Goal: Task Accomplishment & Management: Manage account settings

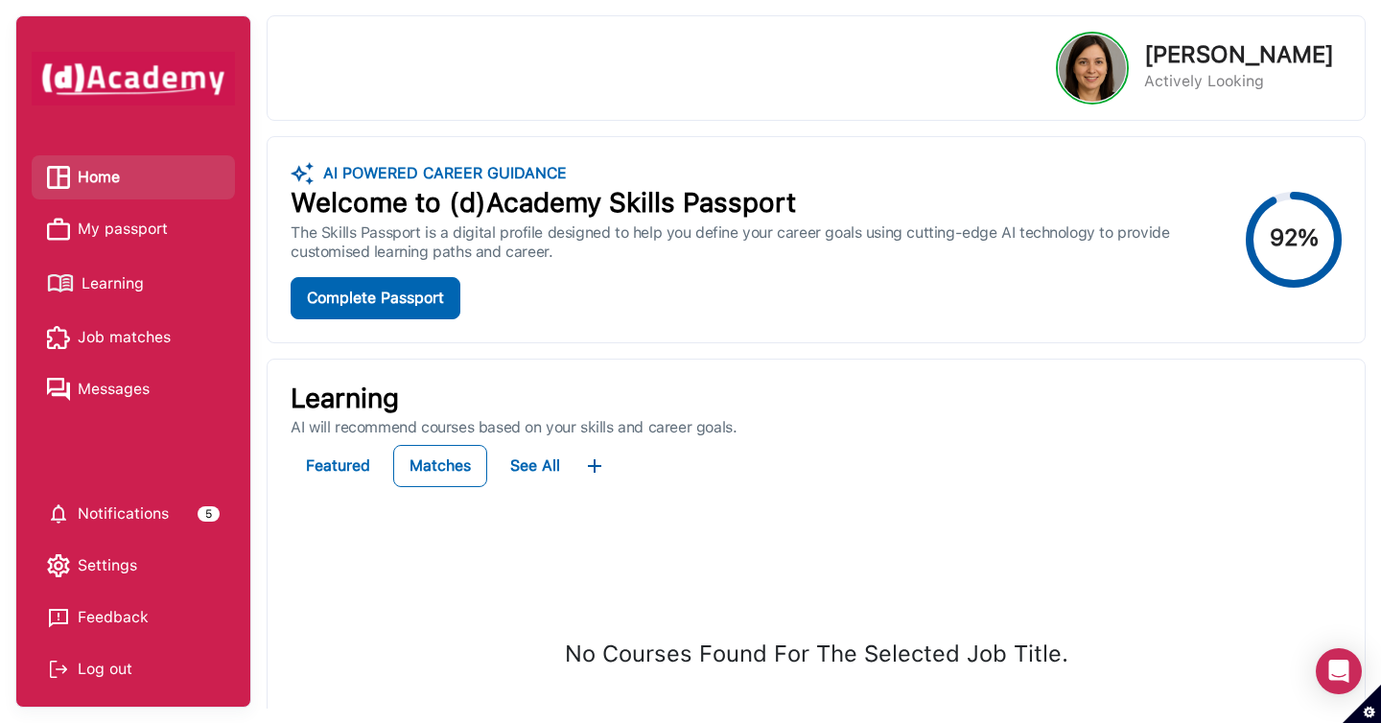
click at [143, 234] on span "My passport" at bounding box center [123, 229] width 90 height 29
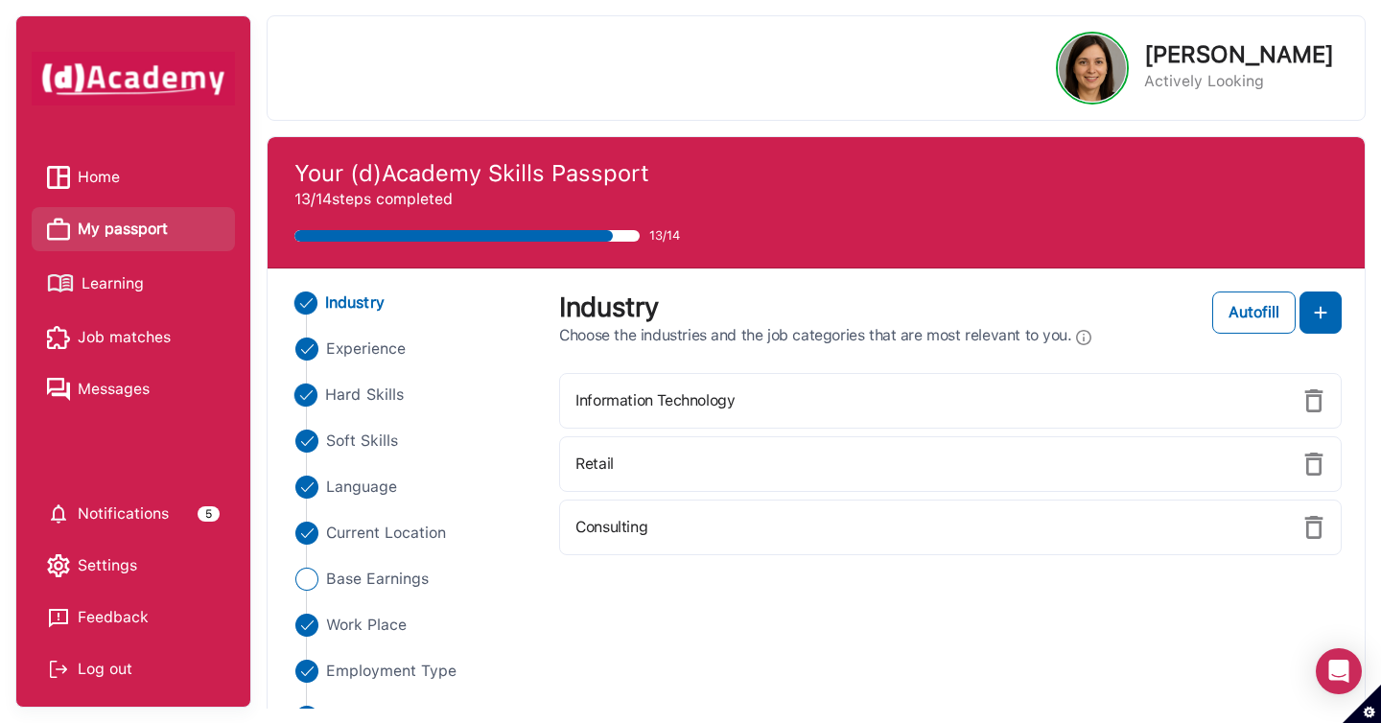
click at [396, 392] on span "Hard Skills" at bounding box center [364, 395] width 79 height 23
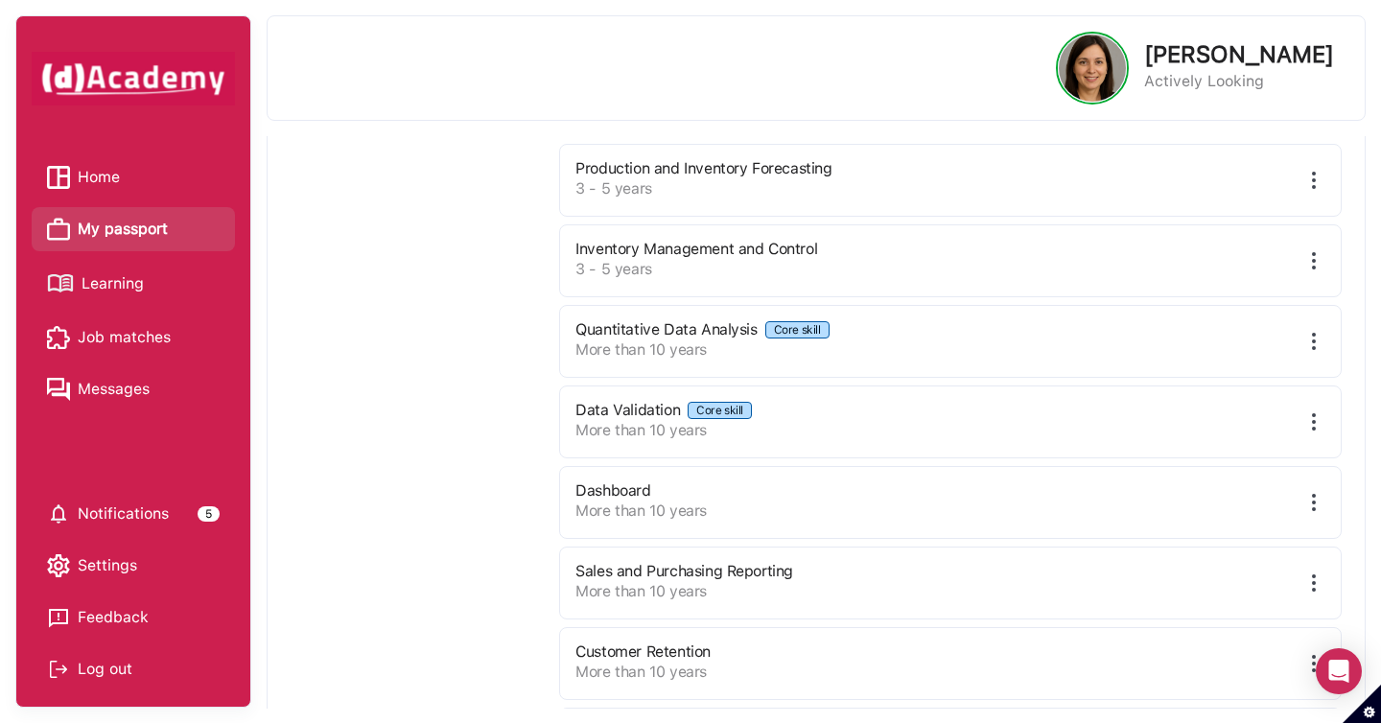
scroll to position [1009, 0]
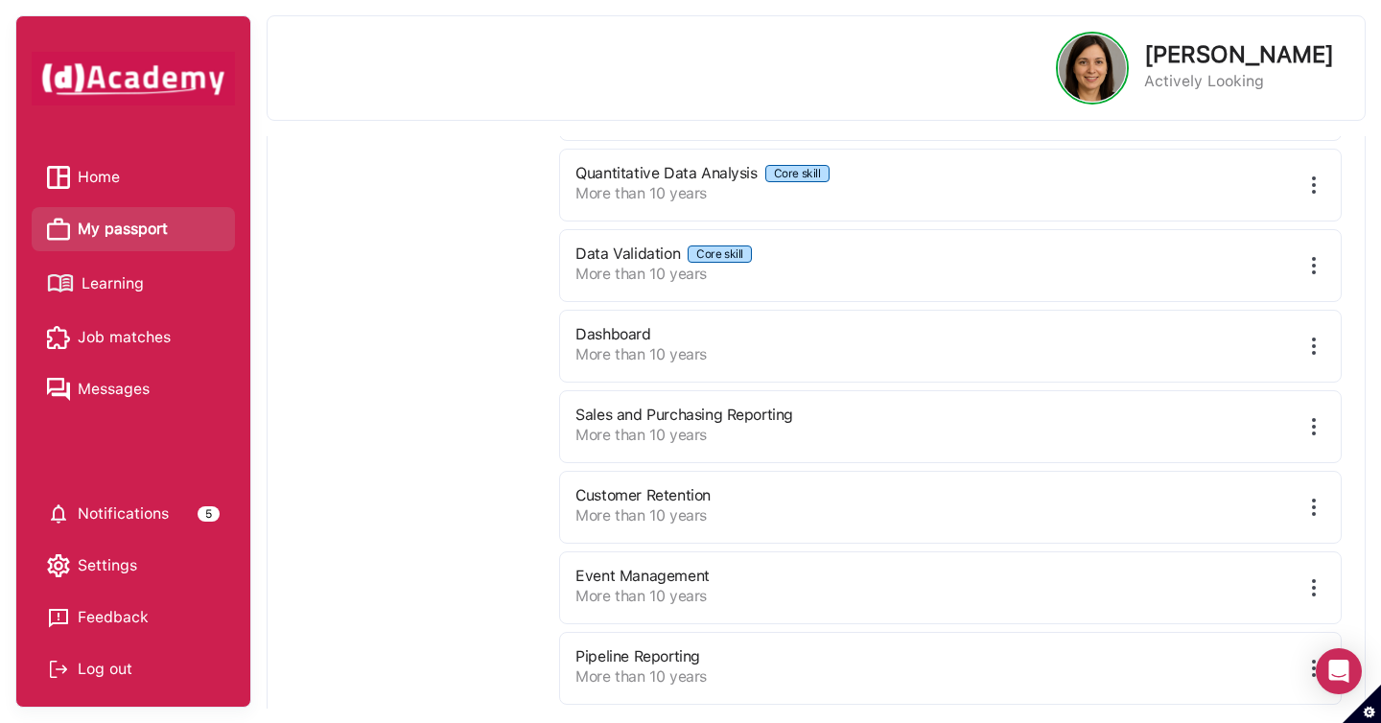
click at [919, 439] on div "Sales and Purchasing Reporting More than 10 years" at bounding box center [950, 426] width 782 height 73
click at [1312, 510] on img at bounding box center [1313, 507] width 23 height 23
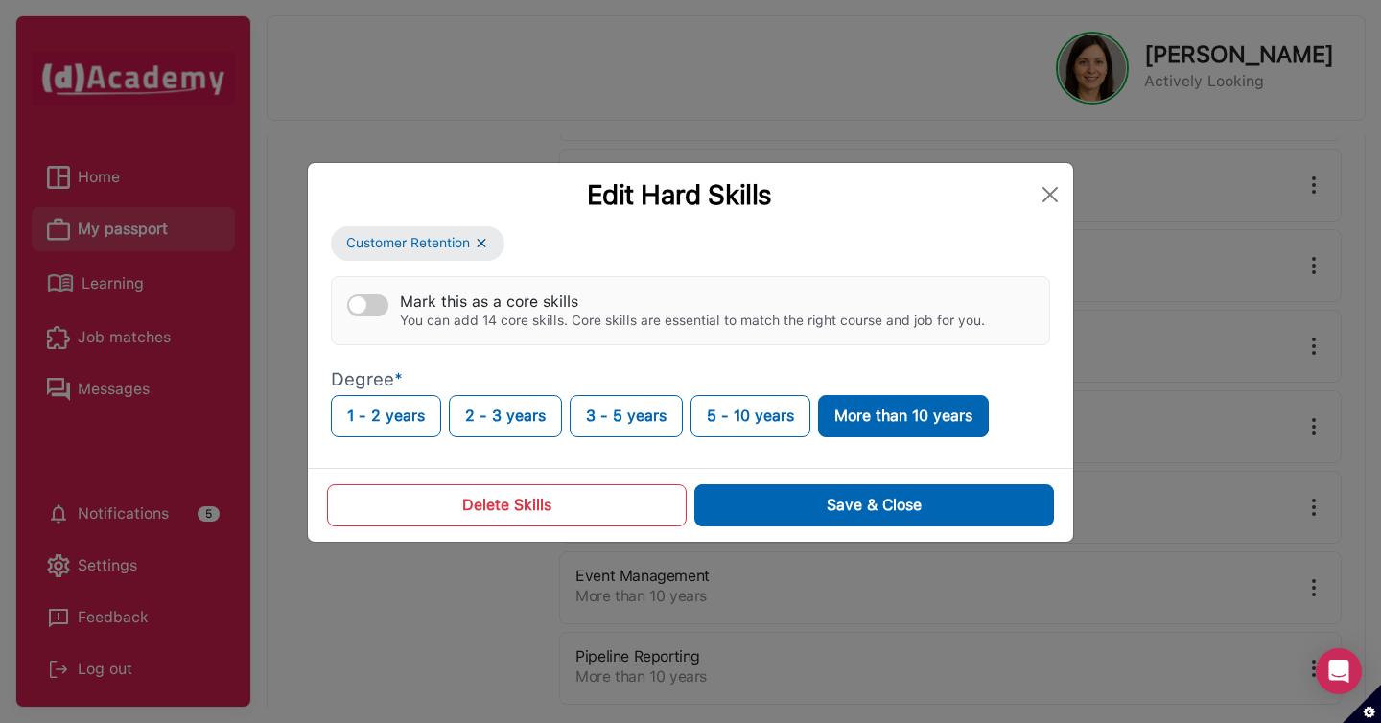
click at [611, 512] on button "Delete Skills" at bounding box center [507, 505] width 360 height 42
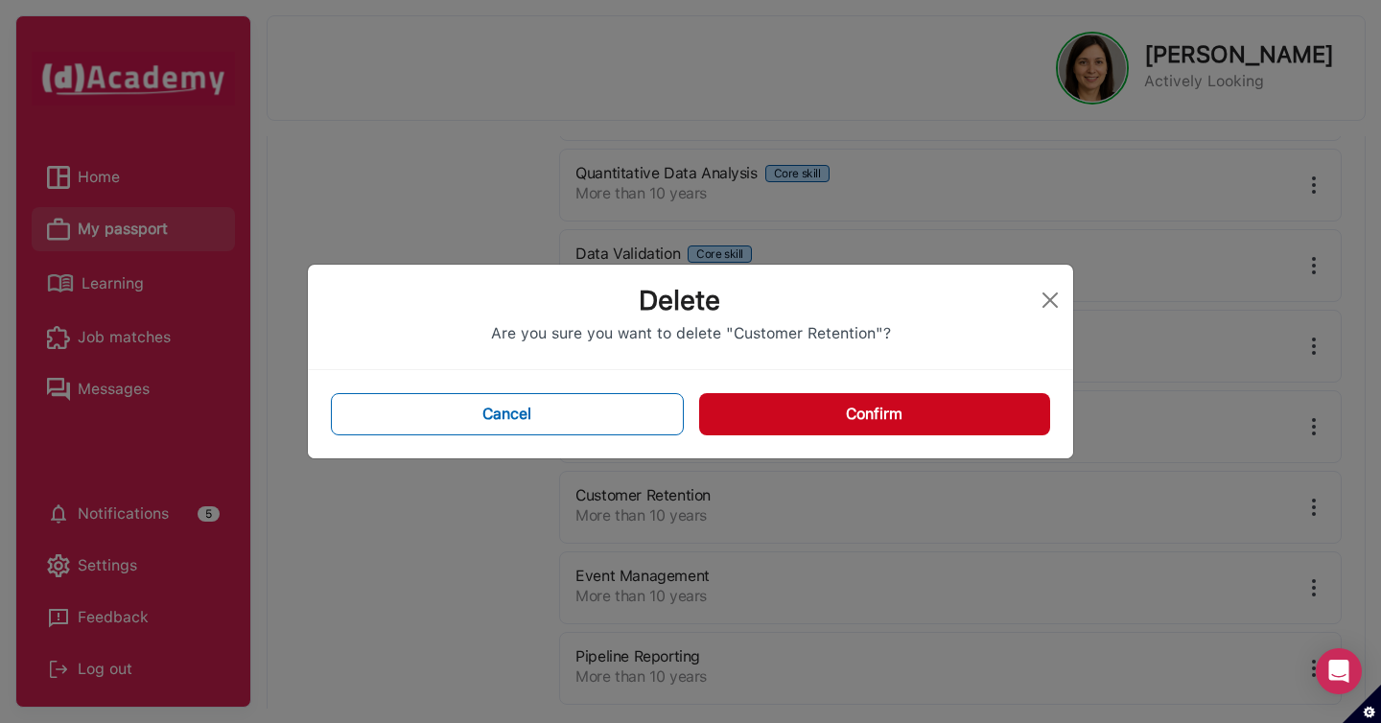
click at [879, 390] on div "Cancel Confirm" at bounding box center [690, 414] width 765 height 88
click at [879, 413] on button "Confirm" at bounding box center [874, 414] width 351 height 42
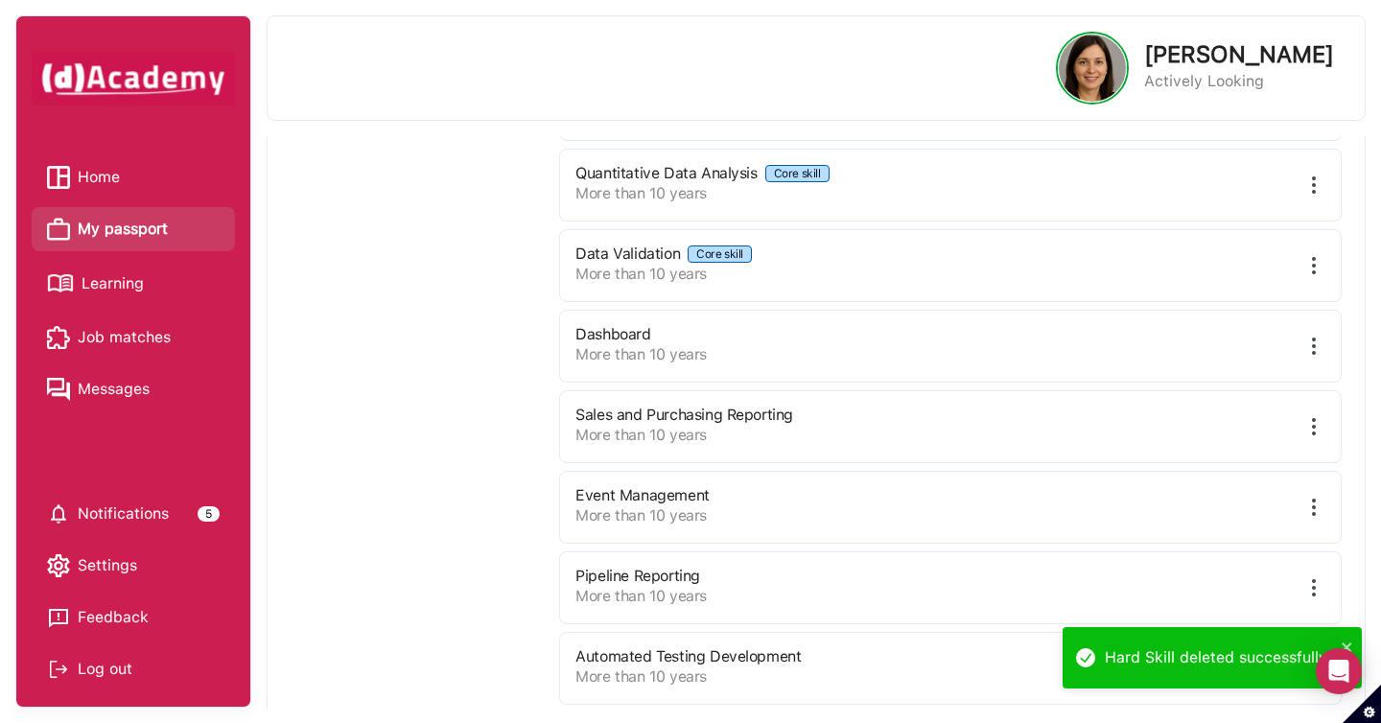
click at [1308, 500] on img at bounding box center [1313, 507] width 23 height 23
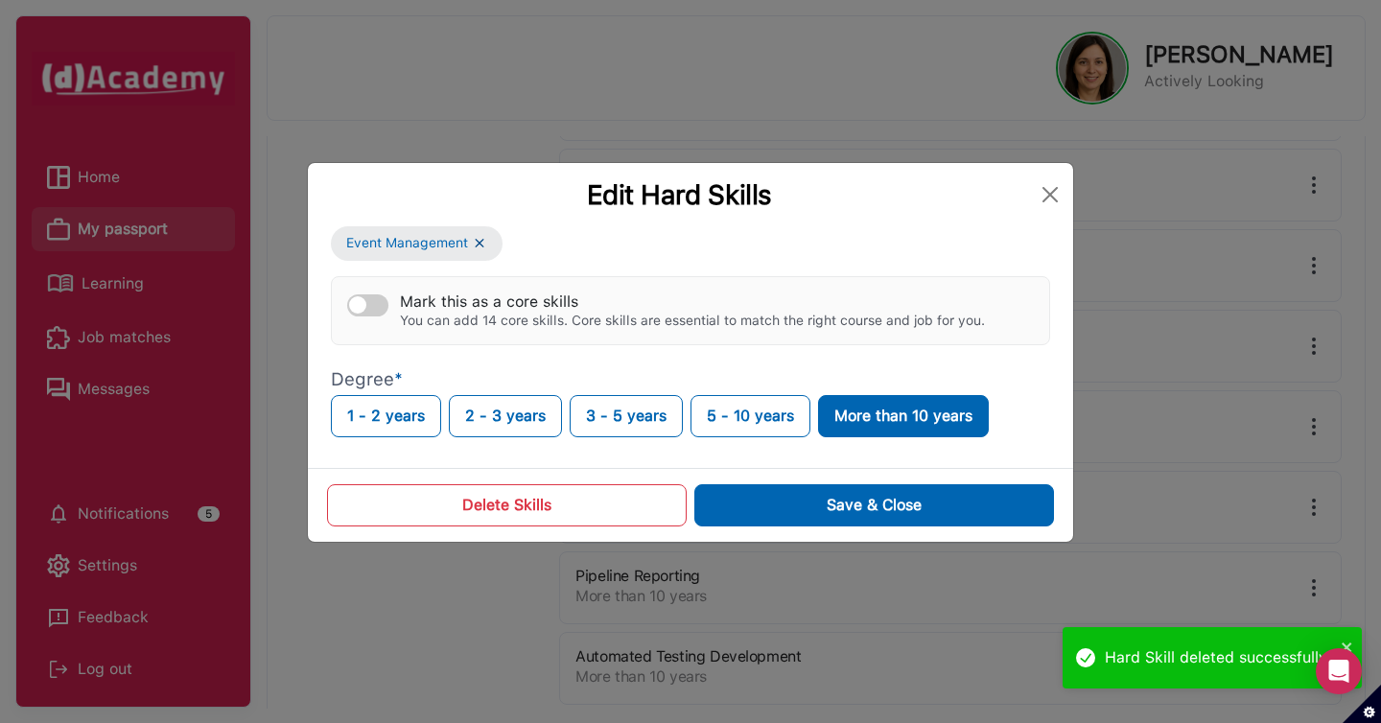
click at [534, 522] on button "Delete Skills" at bounding box center [507, 505] width 360 height 42
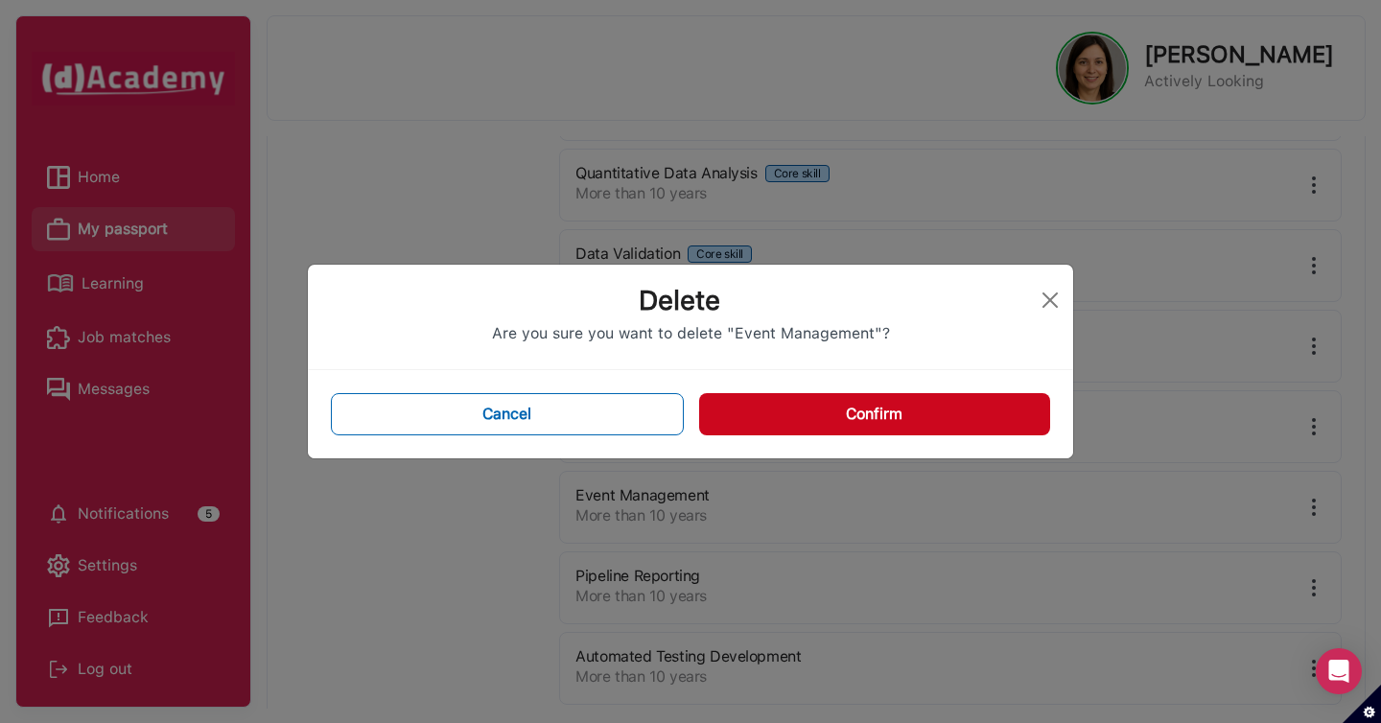
click at [939, 418] on button "Confirm" at bounding box center [874, 414] width 351 height 42
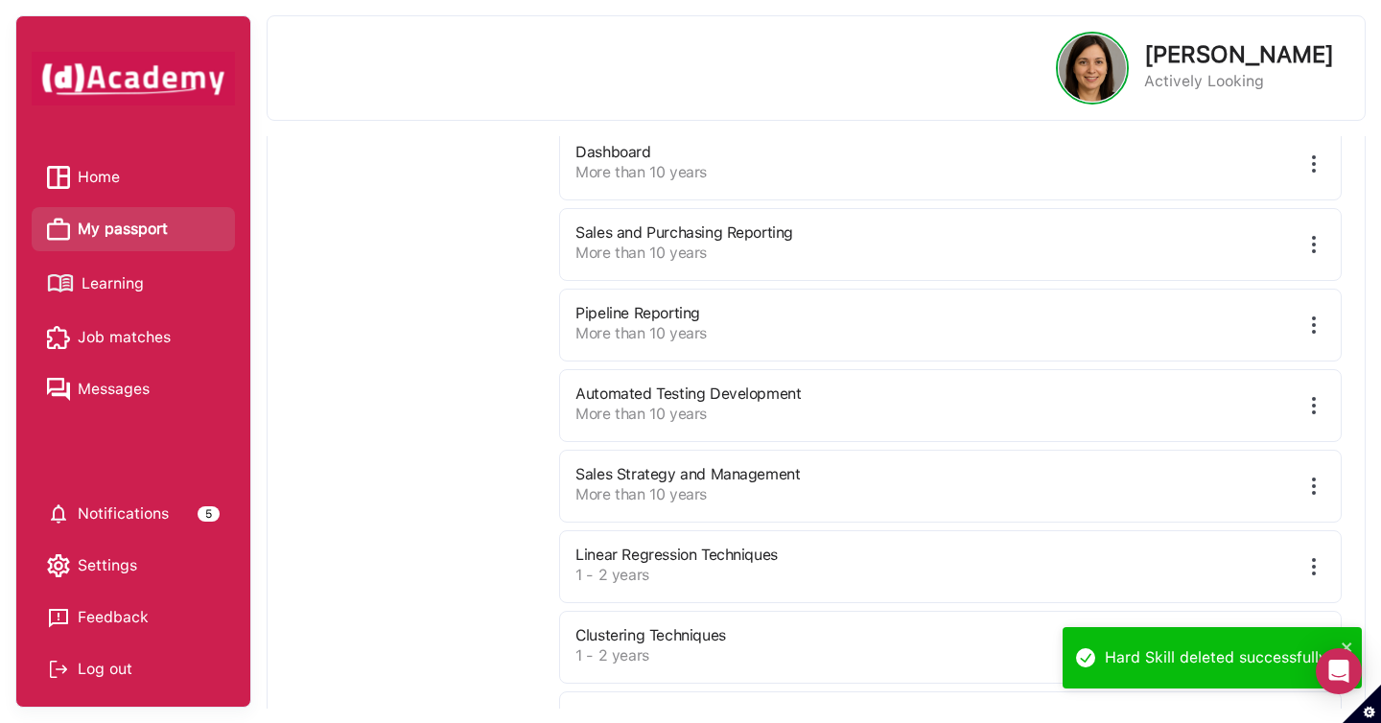
scroll to position [1202, 0]
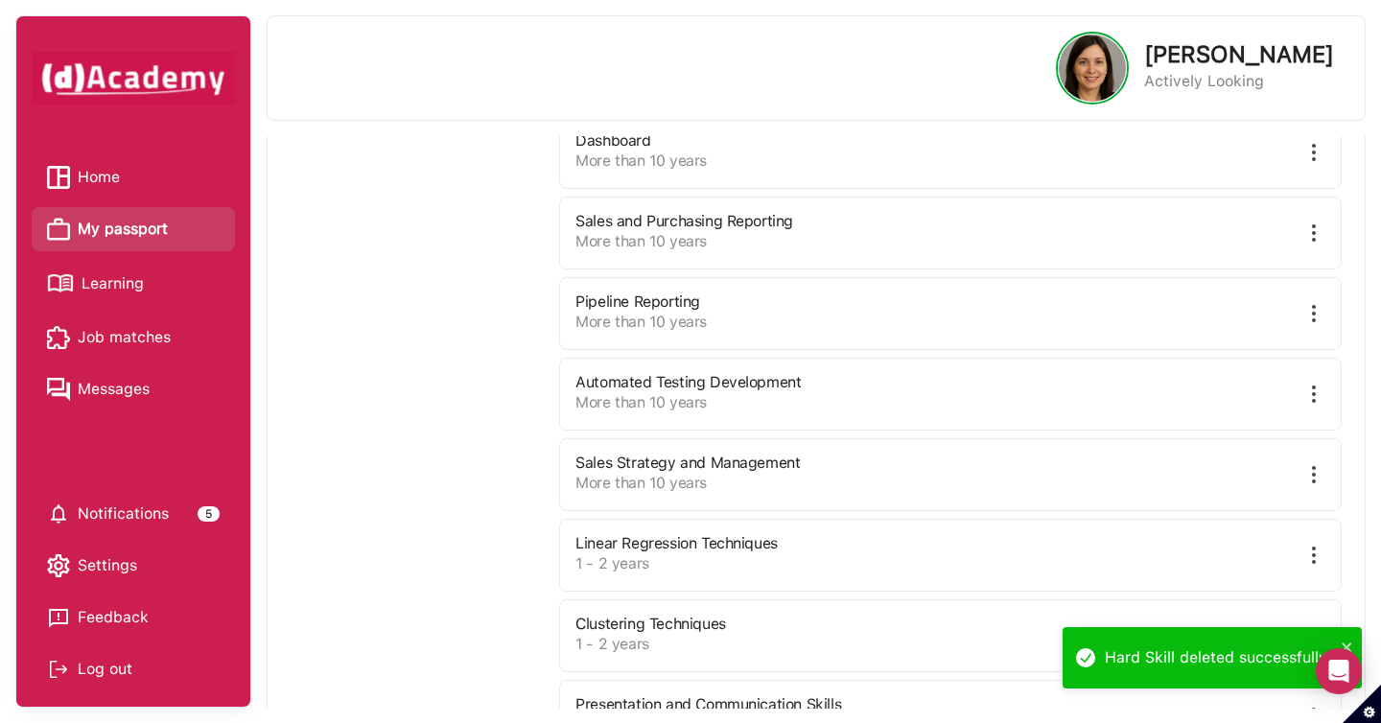
click at [1307, 321] on img at bounding box center [1313, 313] width 23 height 23
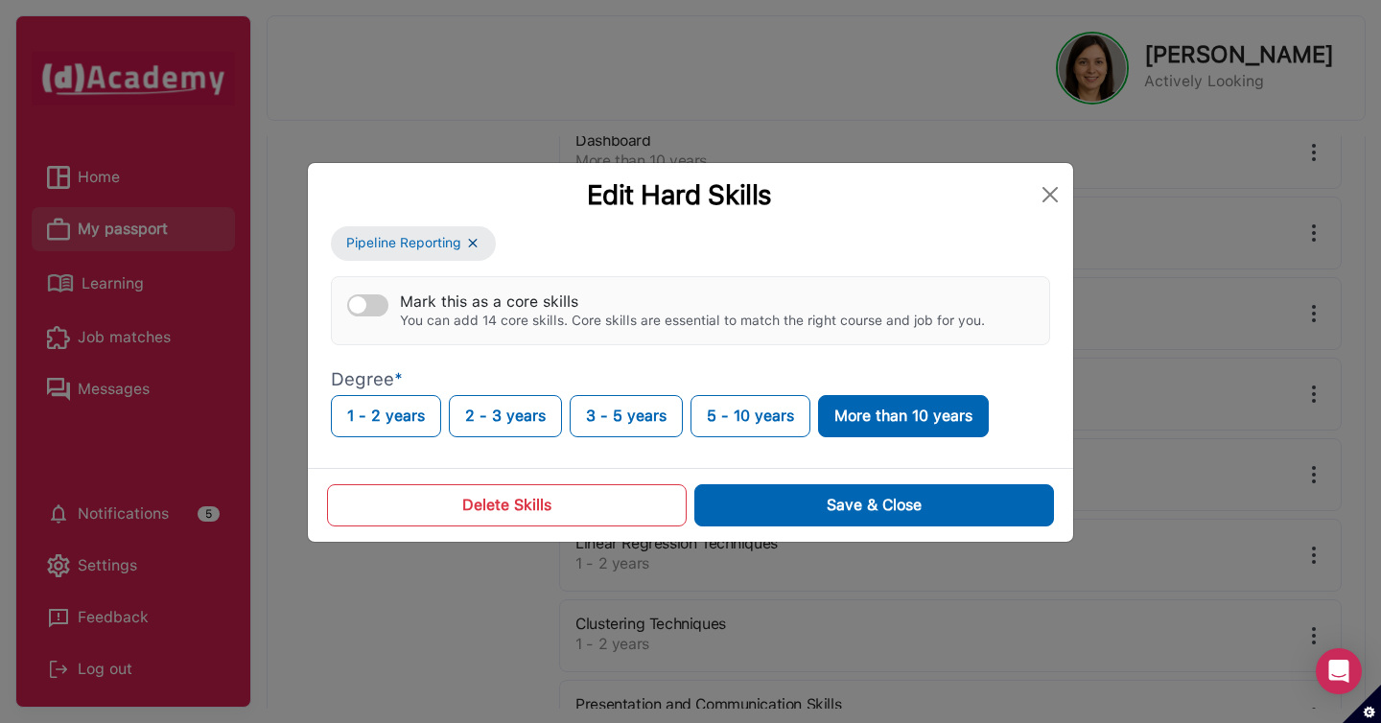
click at [601, 510] on button "Delete Skills" at bounding box center [507, 505] width 360 height 42
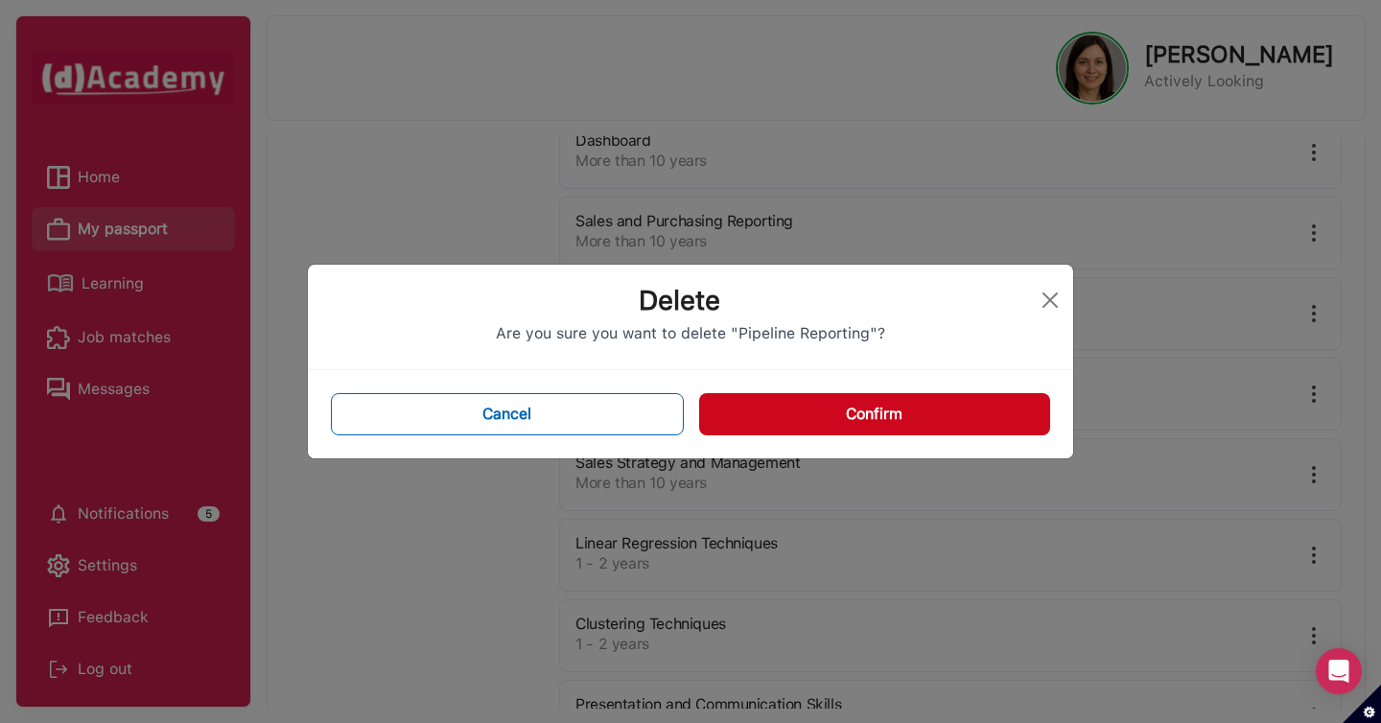
drag, startPoint x: 879, startPoint y: 417, endPoint x: 890, endPoint y: 379, distance: 39.8
click at [879, 416] on button "Confirm" at bounding box center [874, 414] width 351 height 42
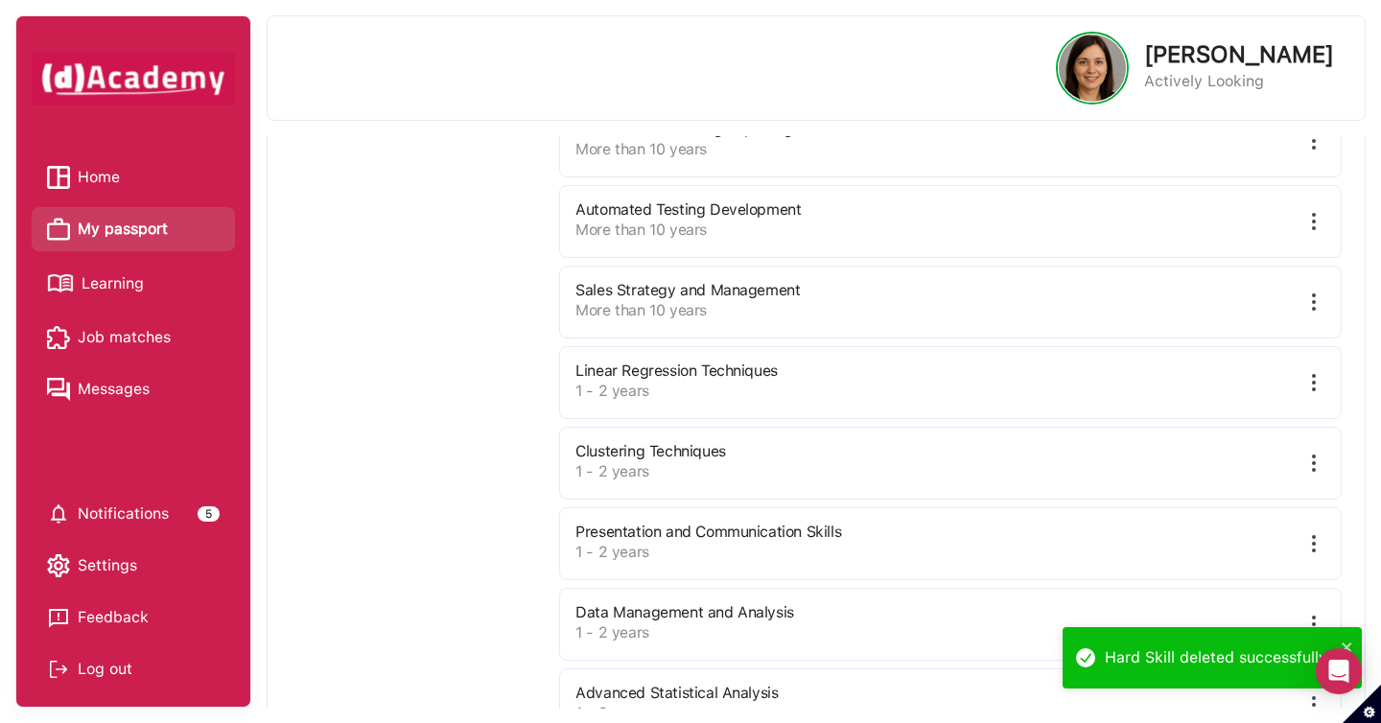
scroll to position [1339, 0]
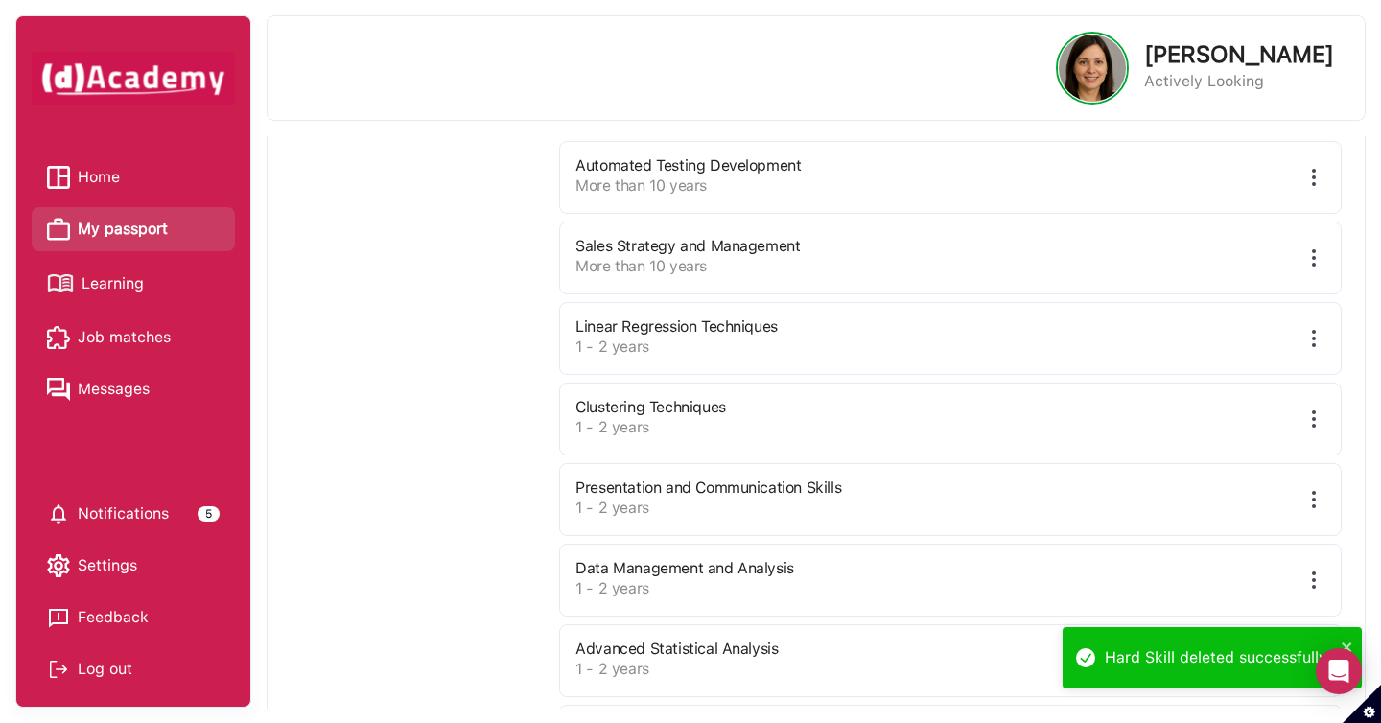
click at [1306, 337] on img at bounding box center [1313, 338] width 23 height 23
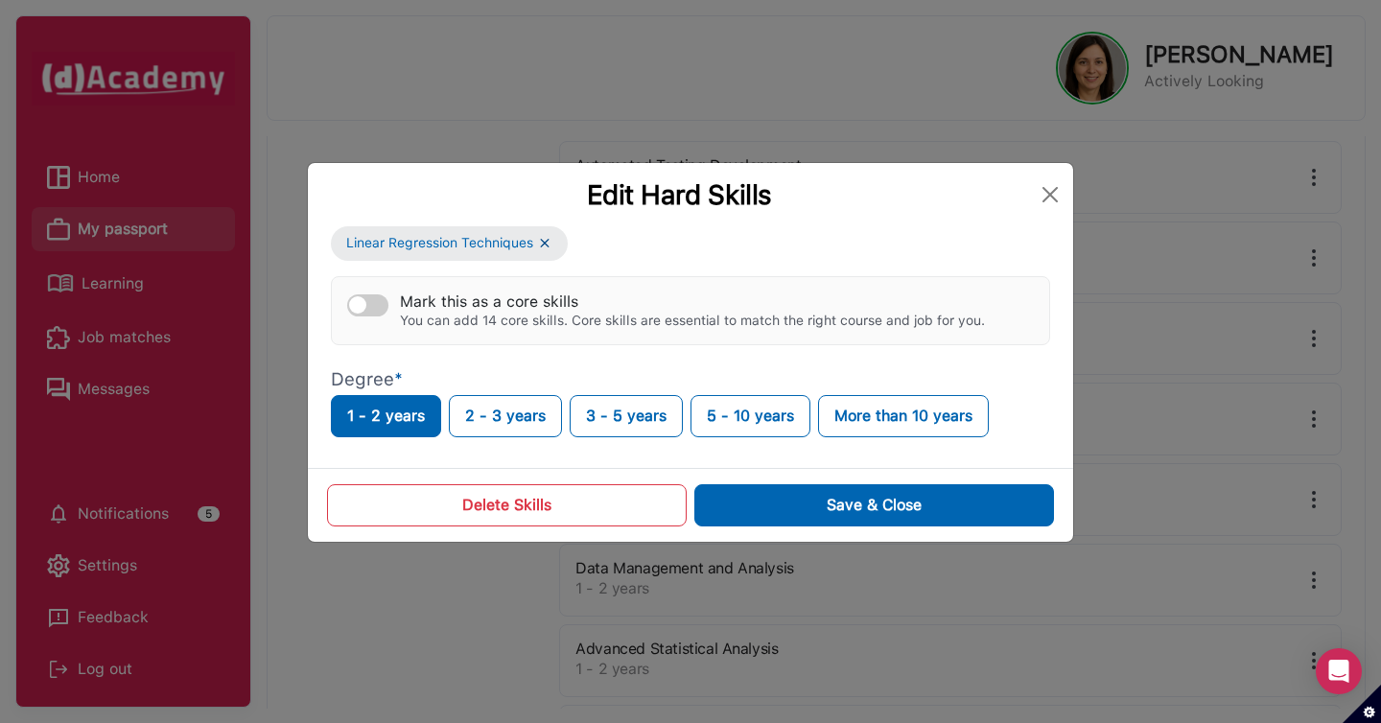
click at [646, 487] on button "Delete Skills" at bounding box center [507, 505] width 360 height 42
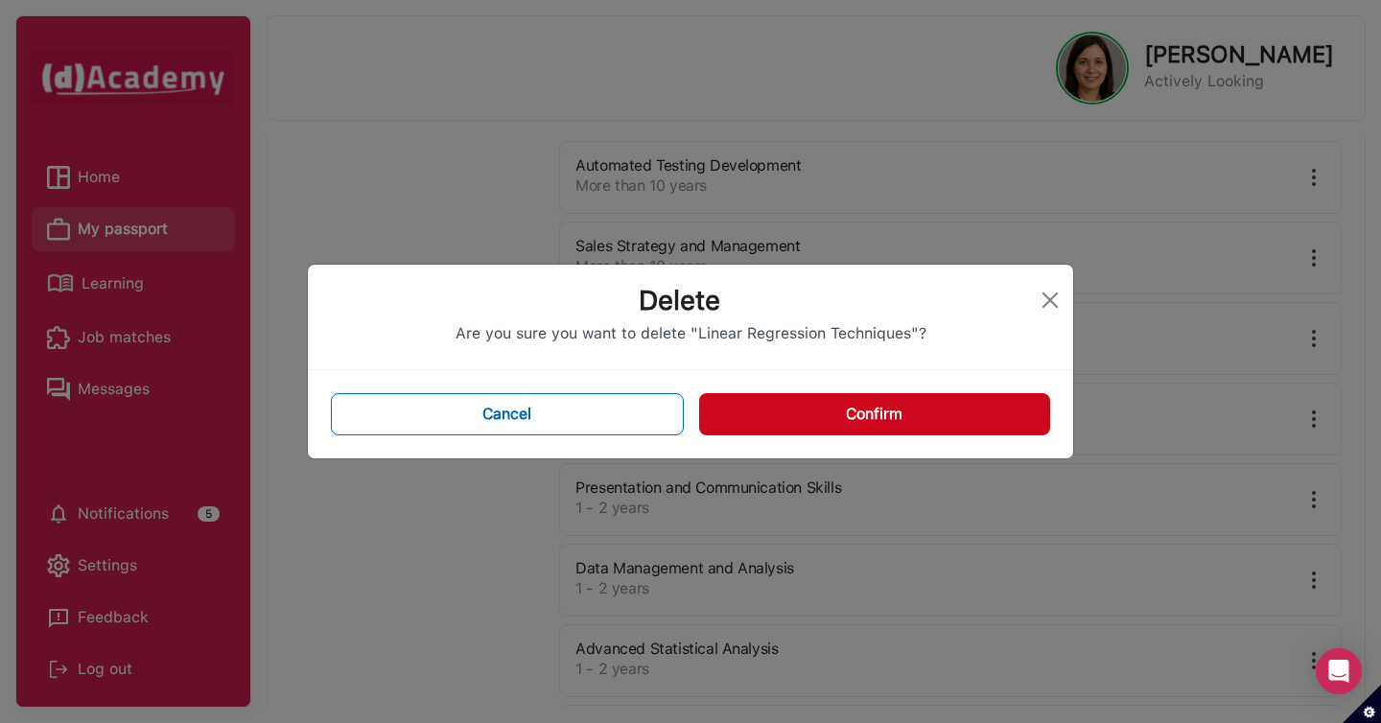
click at [647, 502] on div "Delete Are you sure you want to delete "Linear Regression Techniques"? Cancel C…" at bounding box center [690, 361] width 1381 height 723
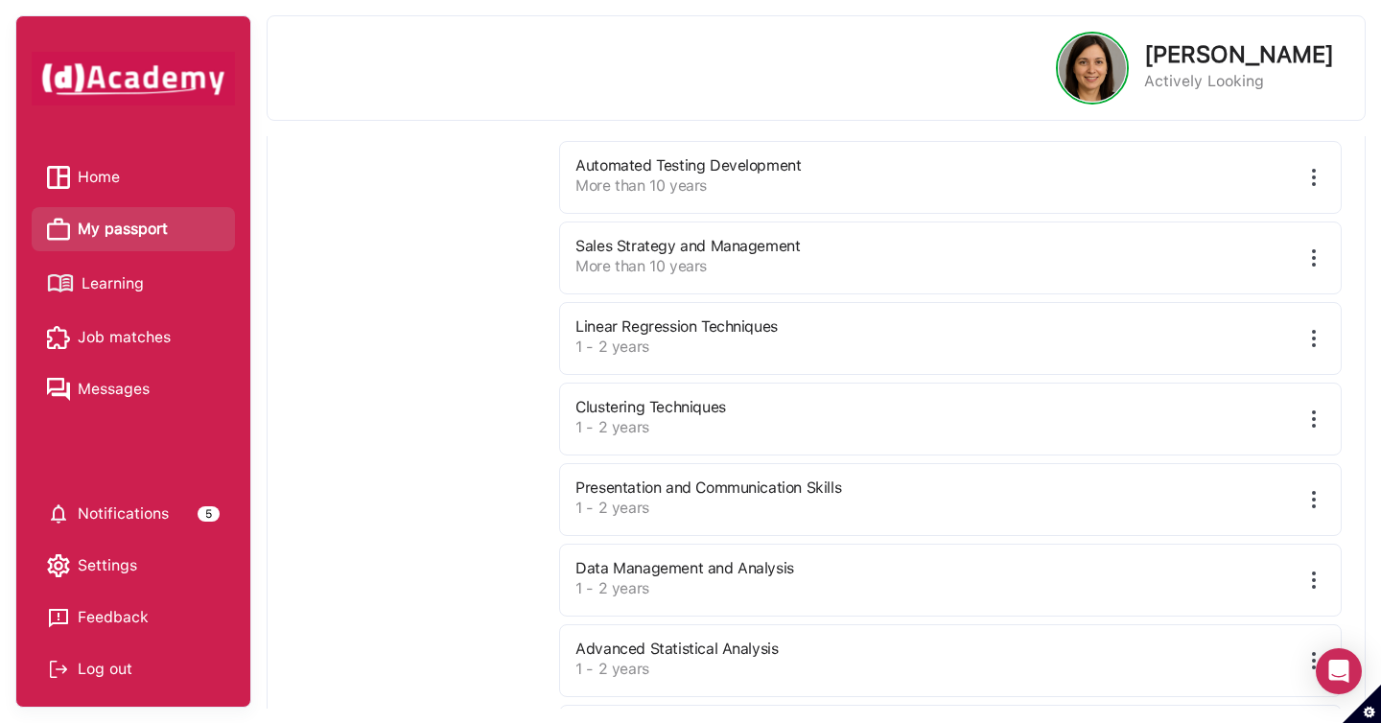
click at [1302, 348] on img at bounding box center [1313, 338] width 23 height 23
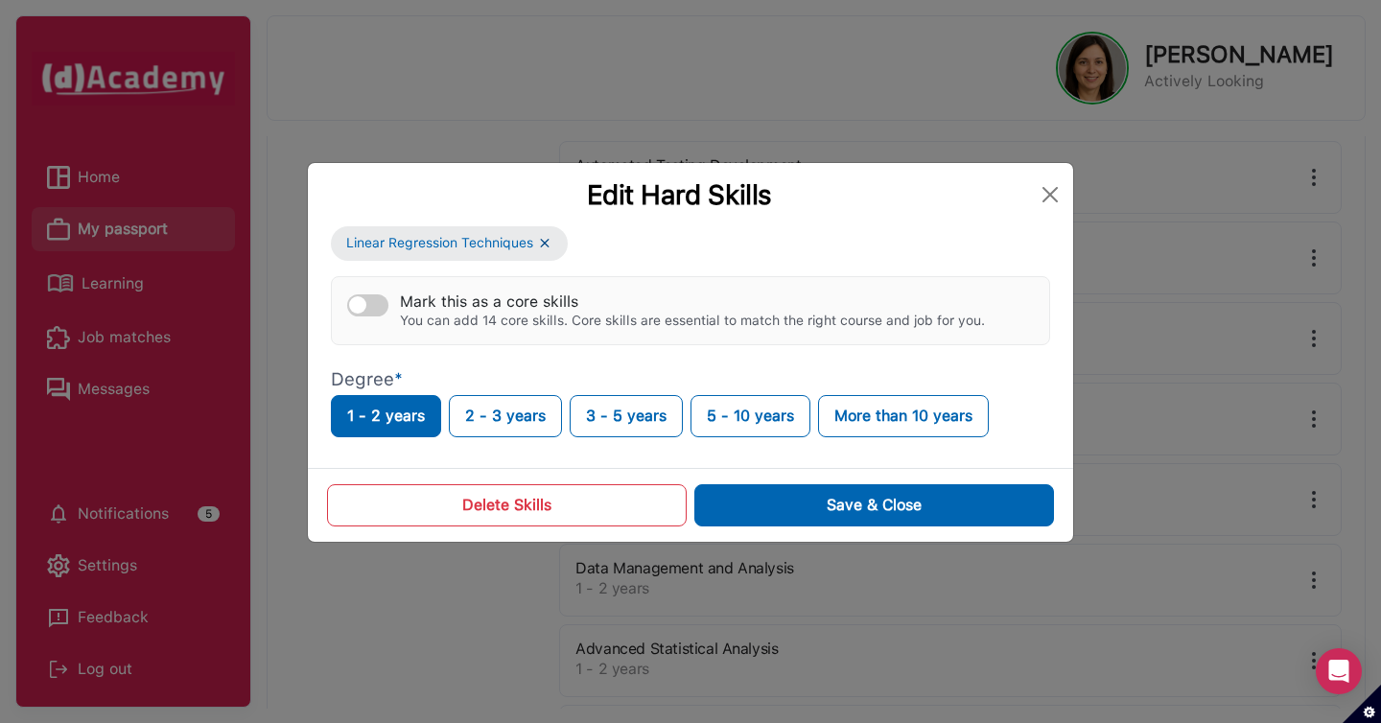
click at [610, 524] on button "Delete Skills" at bounding box center [507, 505] width 360 height 42
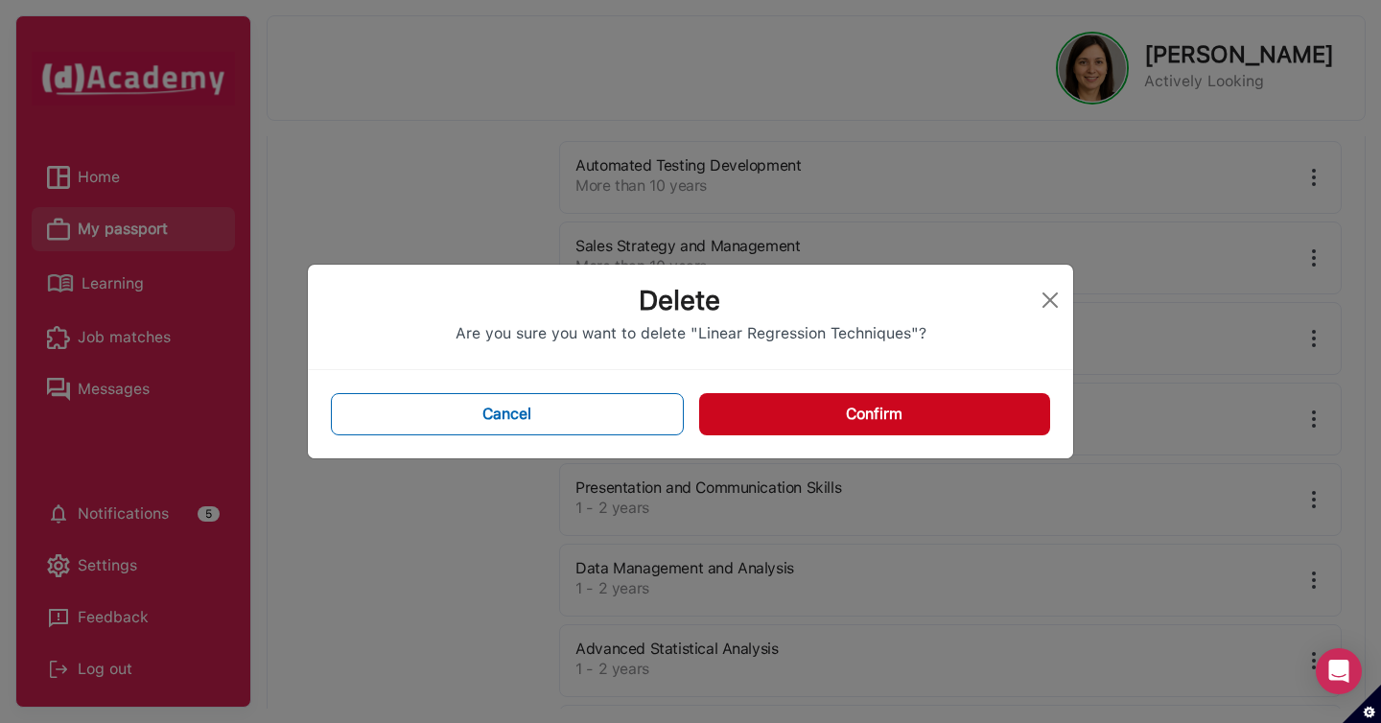
click at [931, 426] on button "Confirm" at bounding box center [874, 414] width 351 height 42
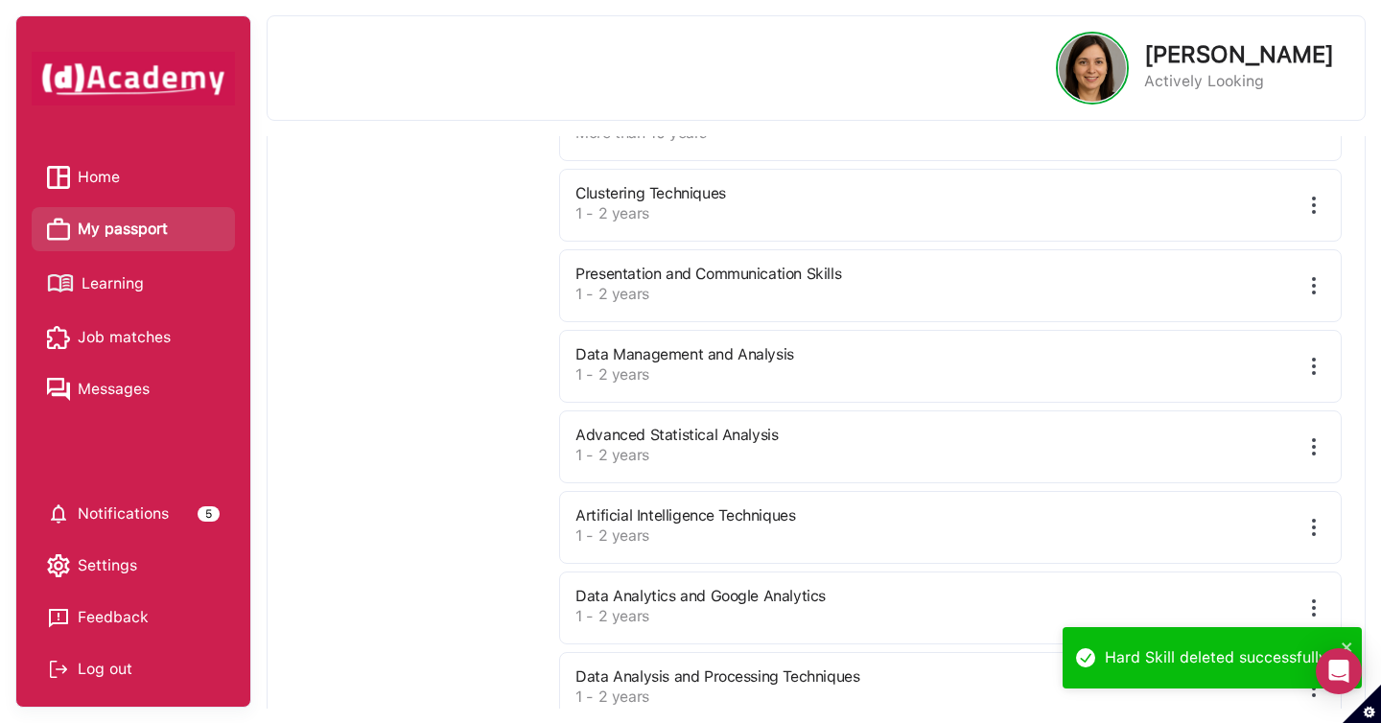
scroll to position [1588, 0]
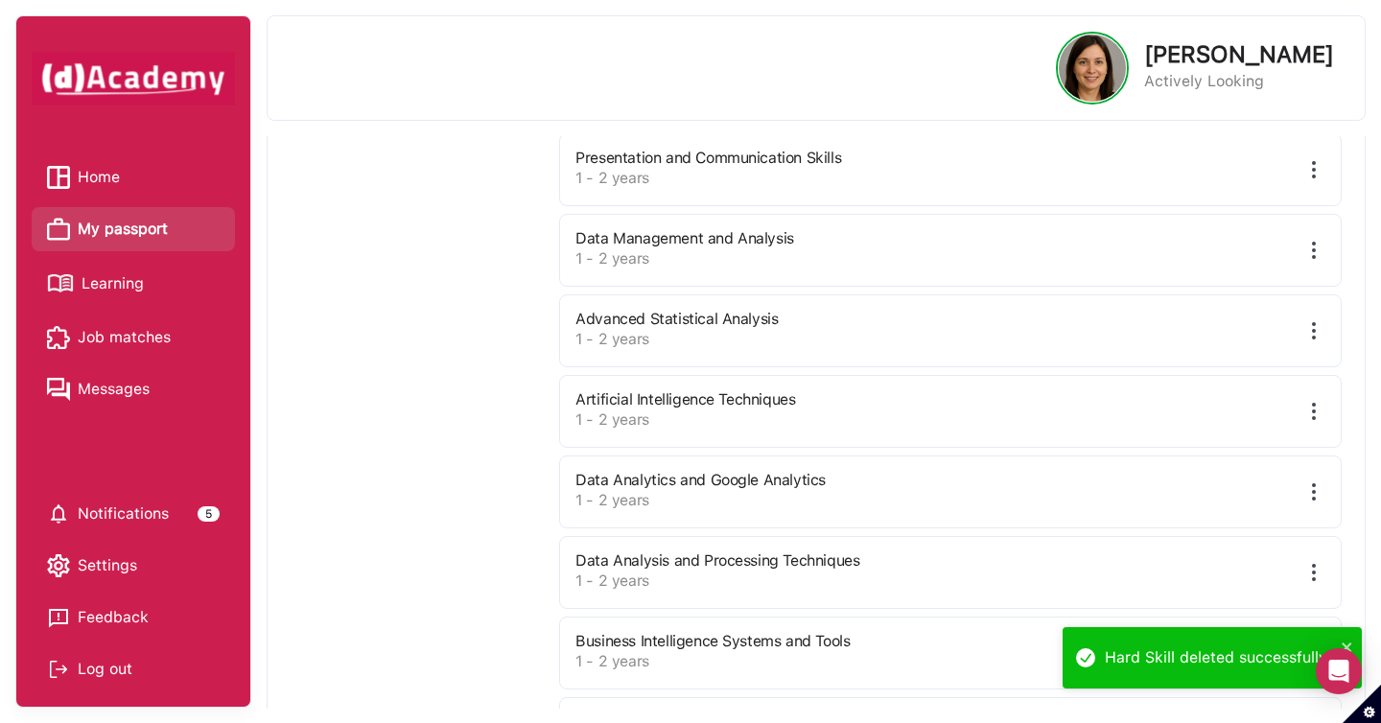
click at [1315, 338] on img at bounding box center [1313, 330] width 23 height 23
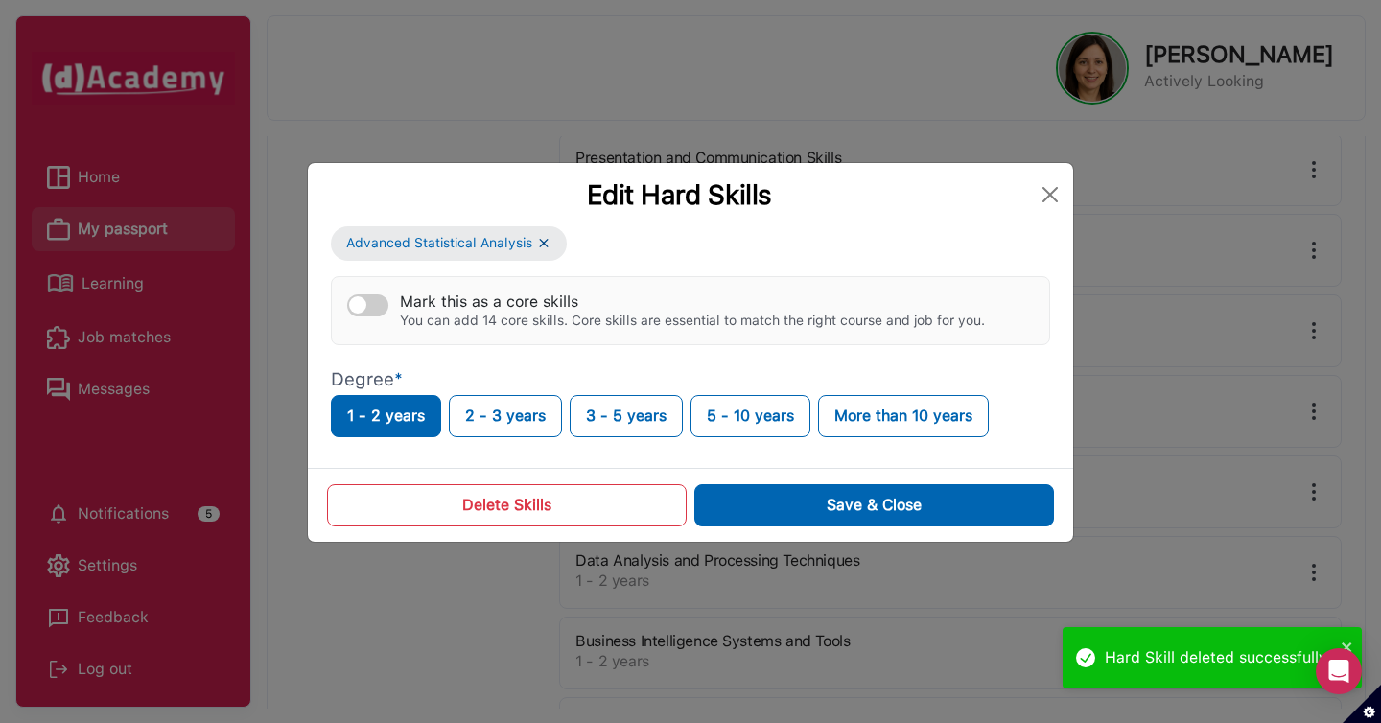
click at [601, 507] on button "Delete Skills" at bounding box center [507, 505] width 360 height 42
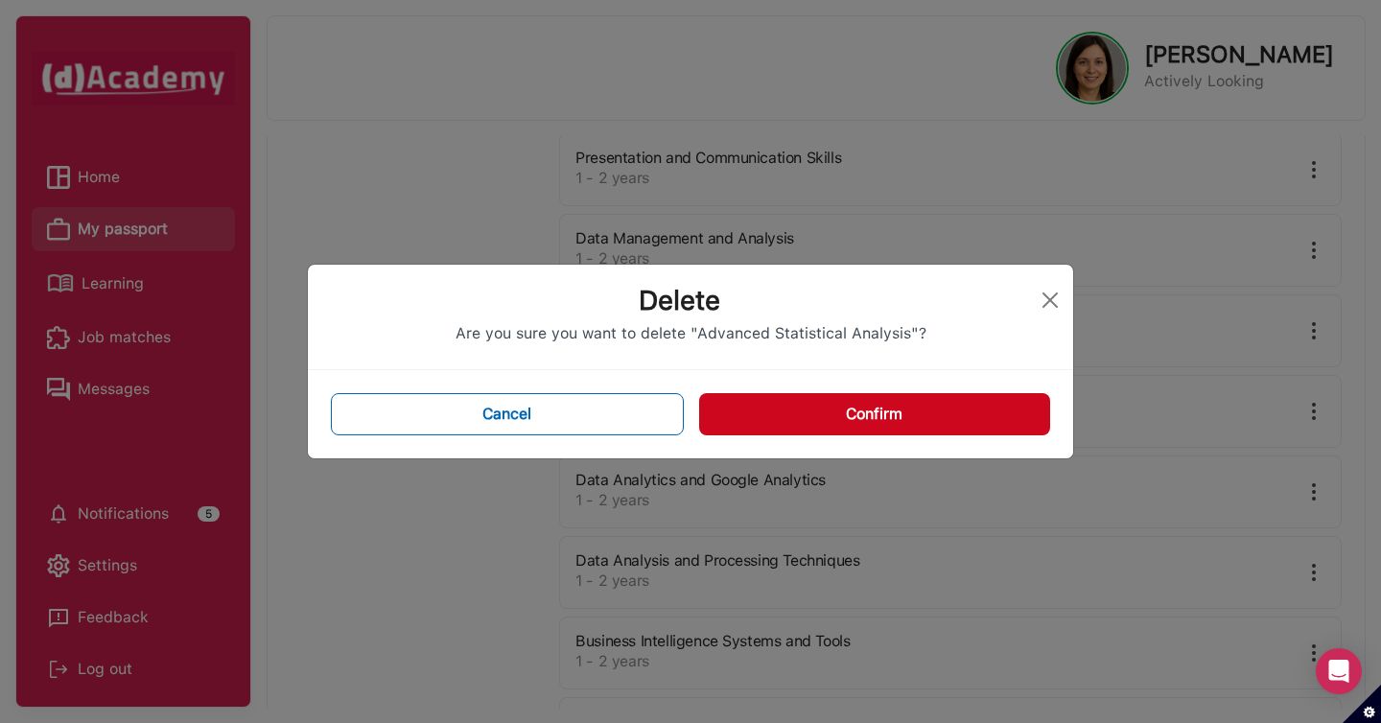
click at [972, 419] on button "Confirm" at bounding box center [874, 414] width 351 height 42
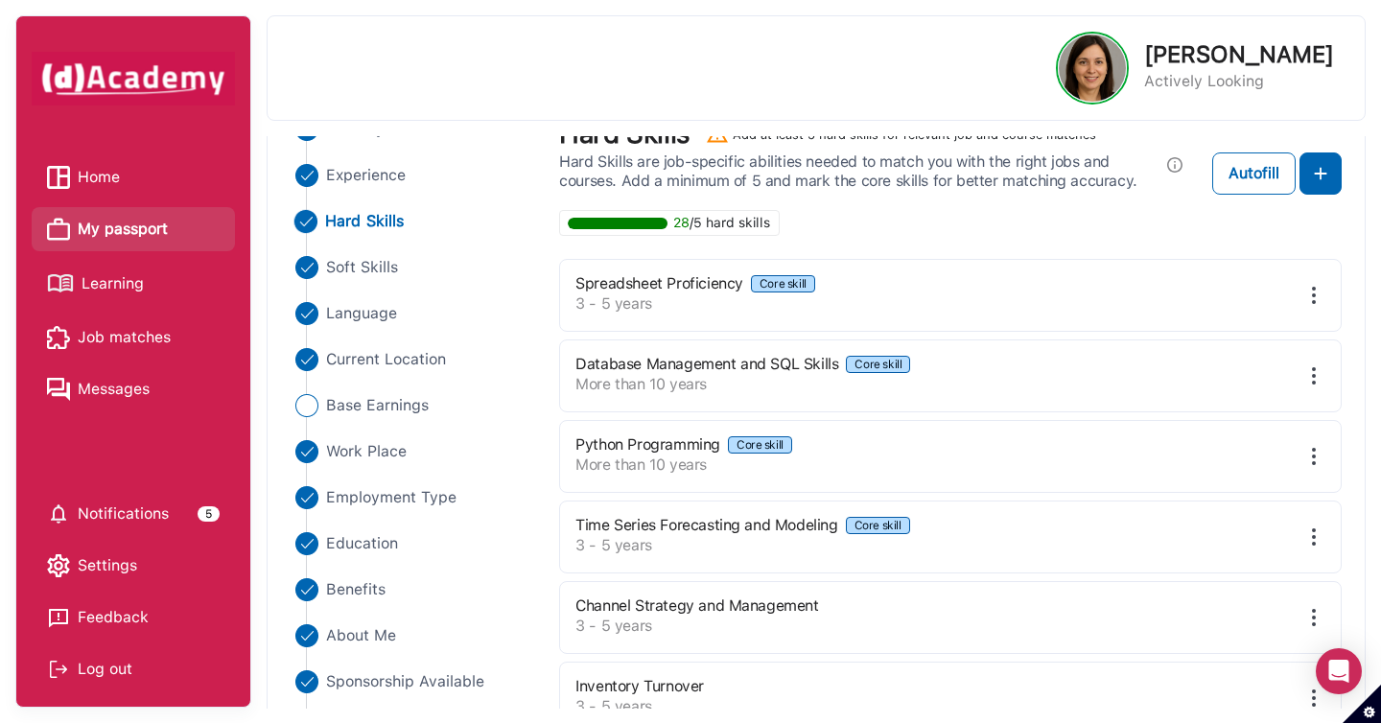
scroll to position [0, 0]
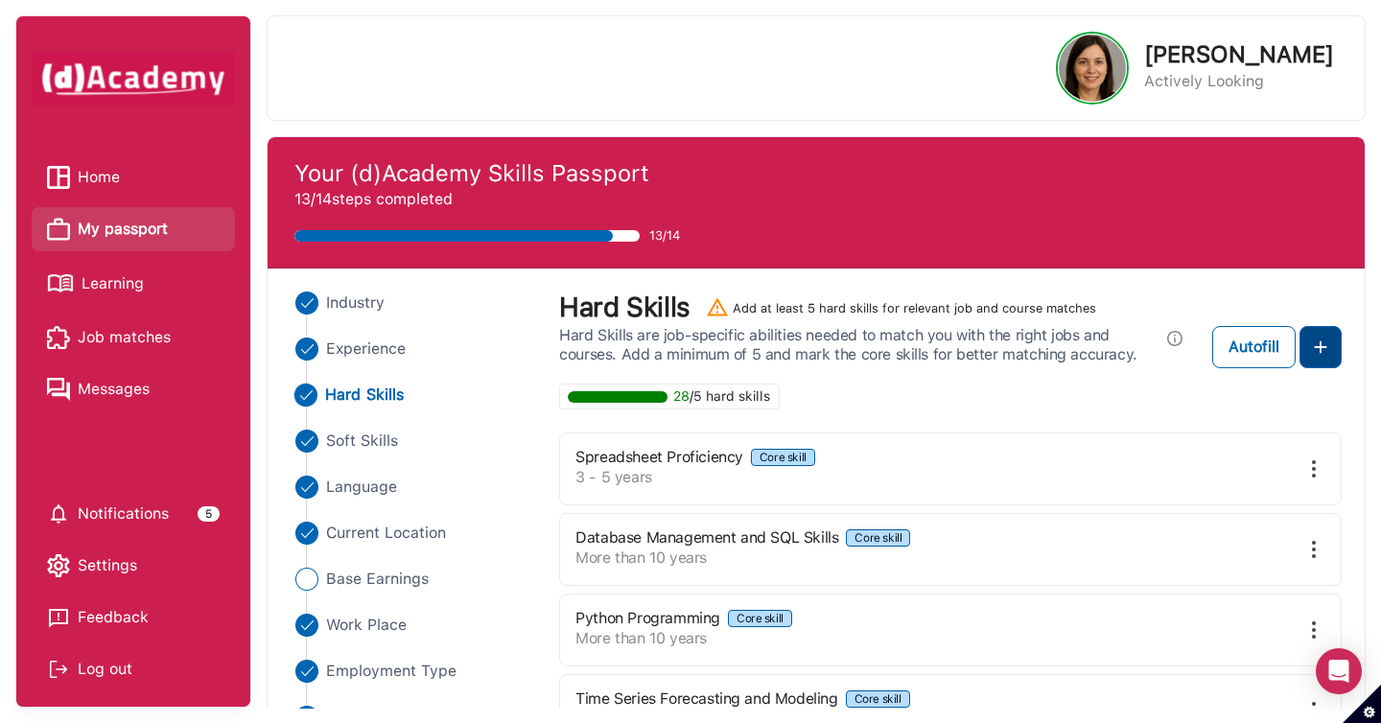
click at [1315, 352] on img at bounding box center [1320, 347] width 23 height 23
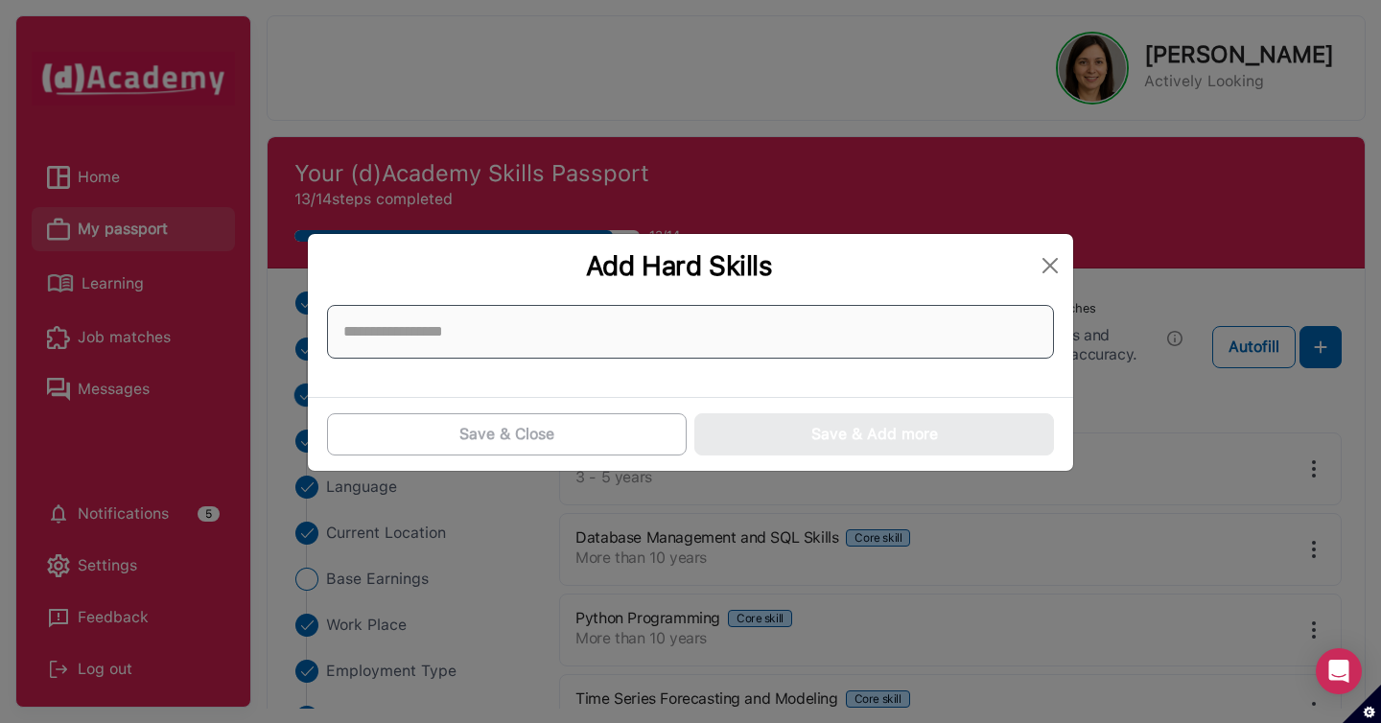
click at [948, 316] on input at bounding box center [690, 332] width 727 height 54
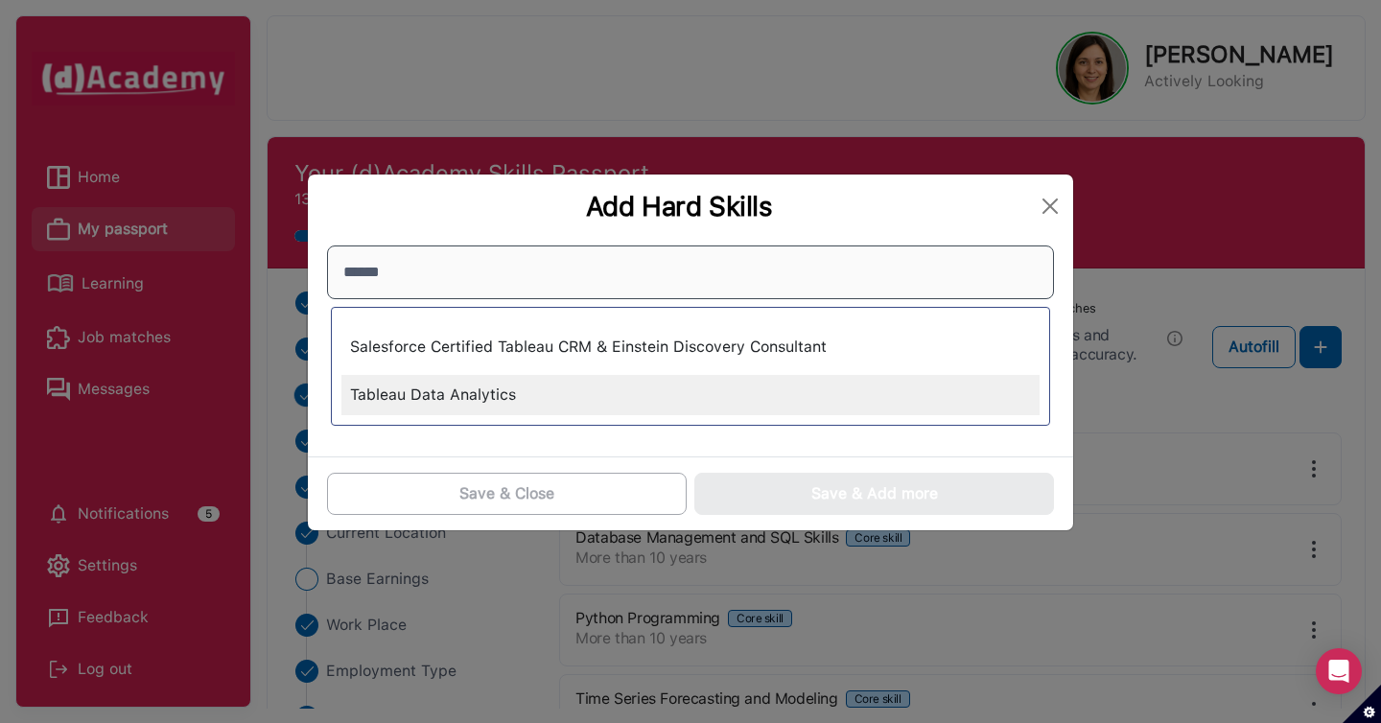
type input "******"
click at [786, 384] on div "Tableau Data Analytics" at bounding box center [690, 395] width 698 height 40
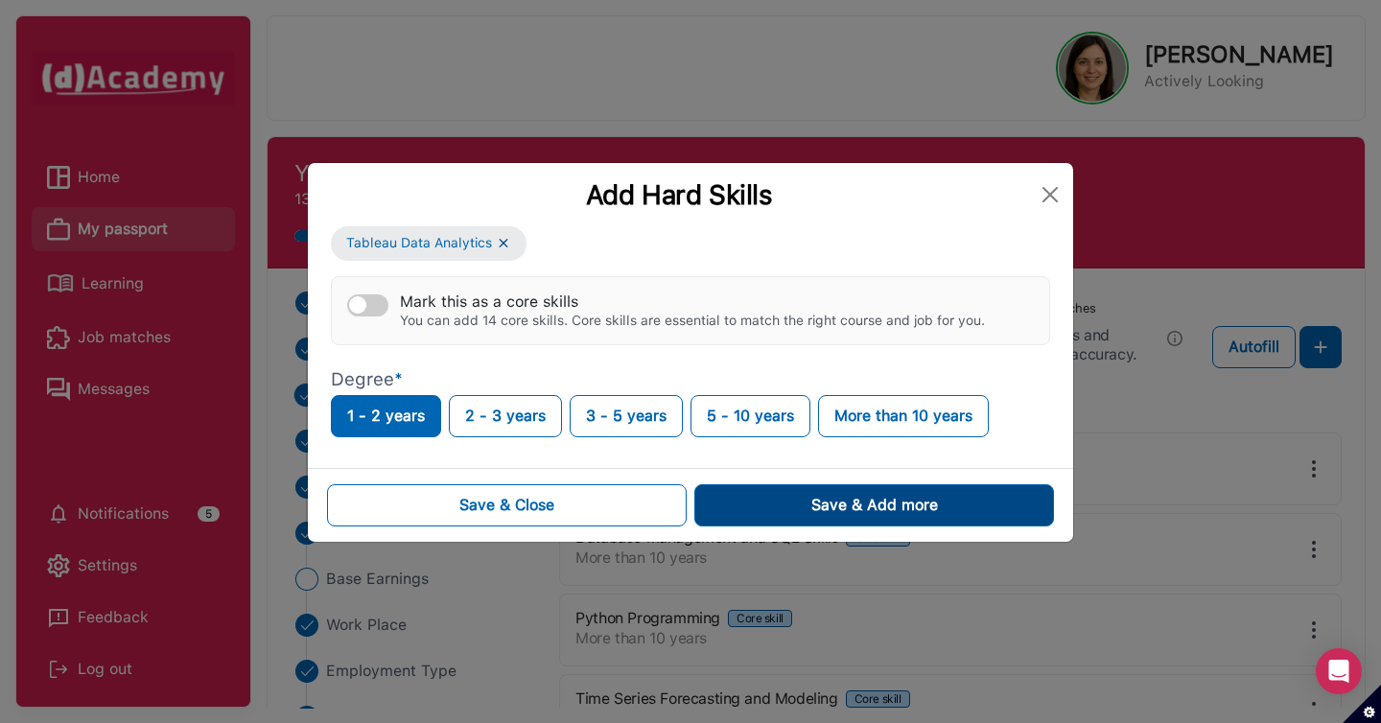
click at [731, 506] on button "Save & Add more" at bounding box center [874, 505] width 360 height 42
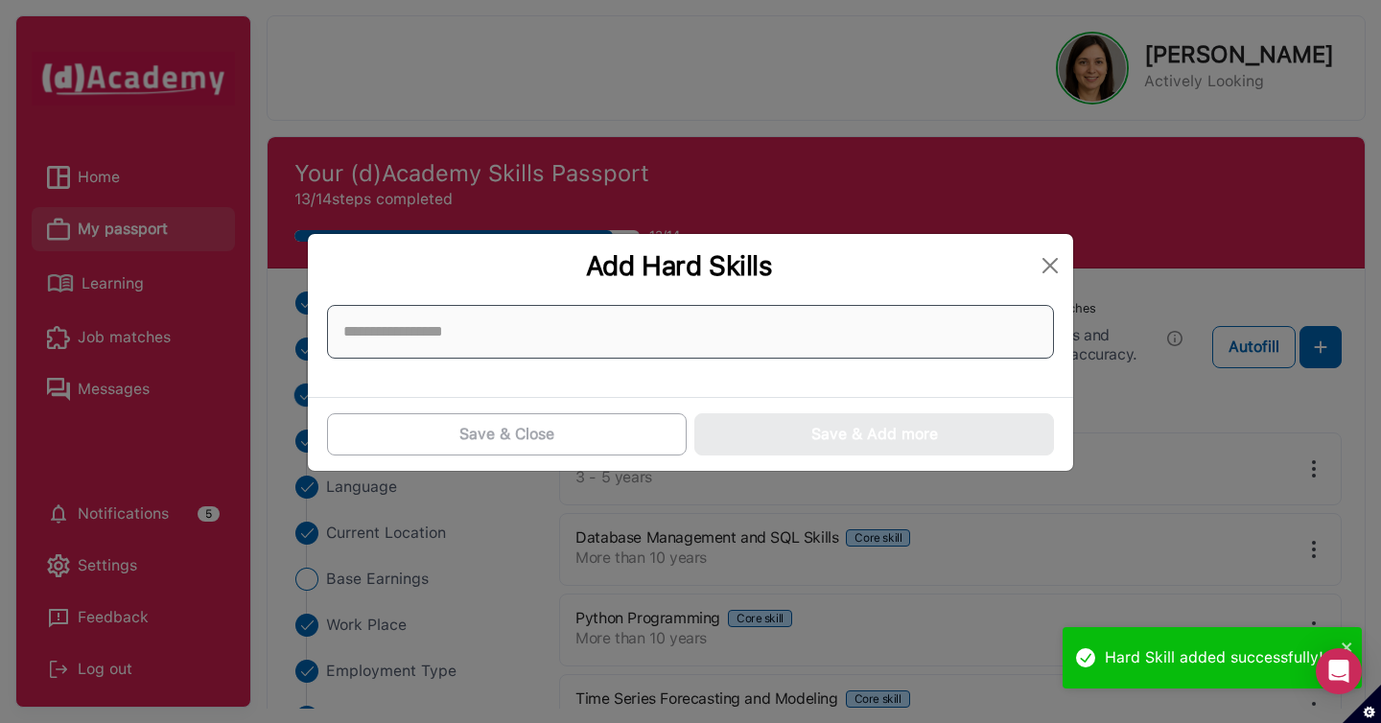
click at [600, 328] on input at bounding box center [690, 332] width 727 height 54
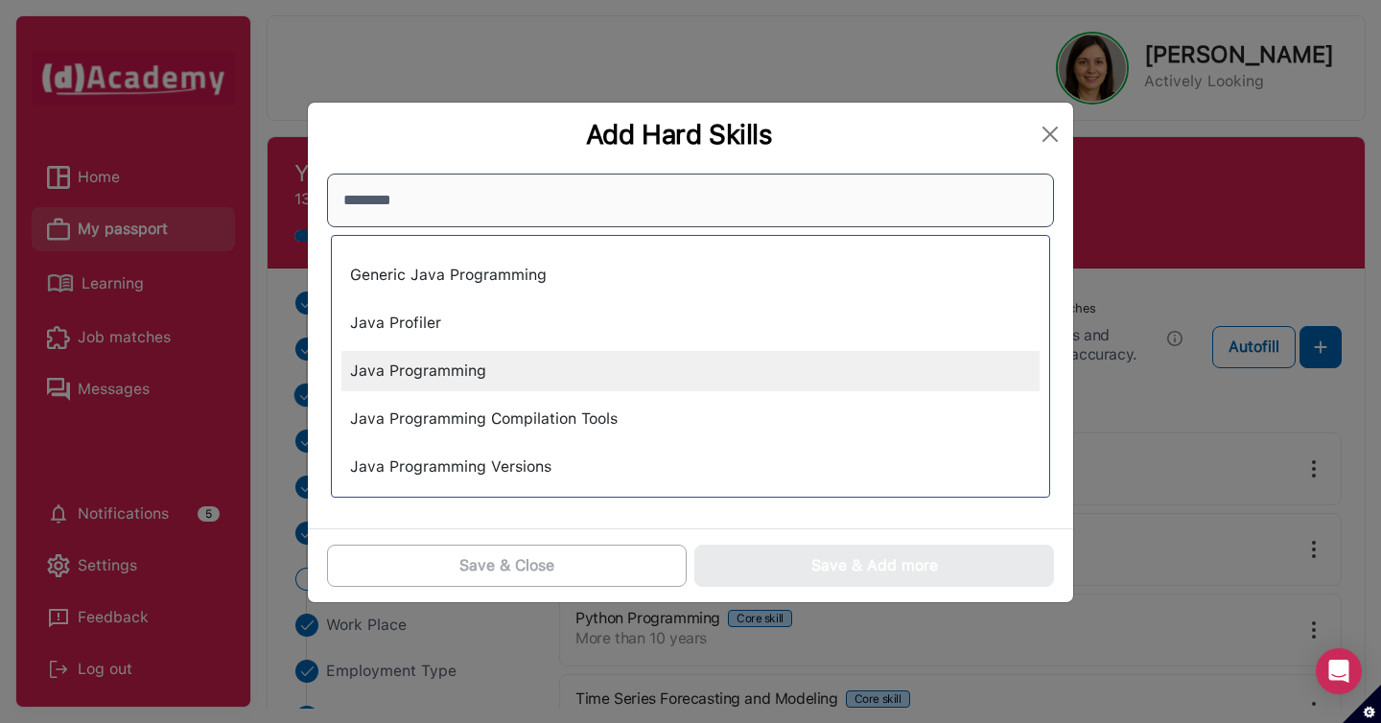
type input "********"
click at [454, 382] on div "Java Programming" at bounding box center [690, 371] width 698 height 40
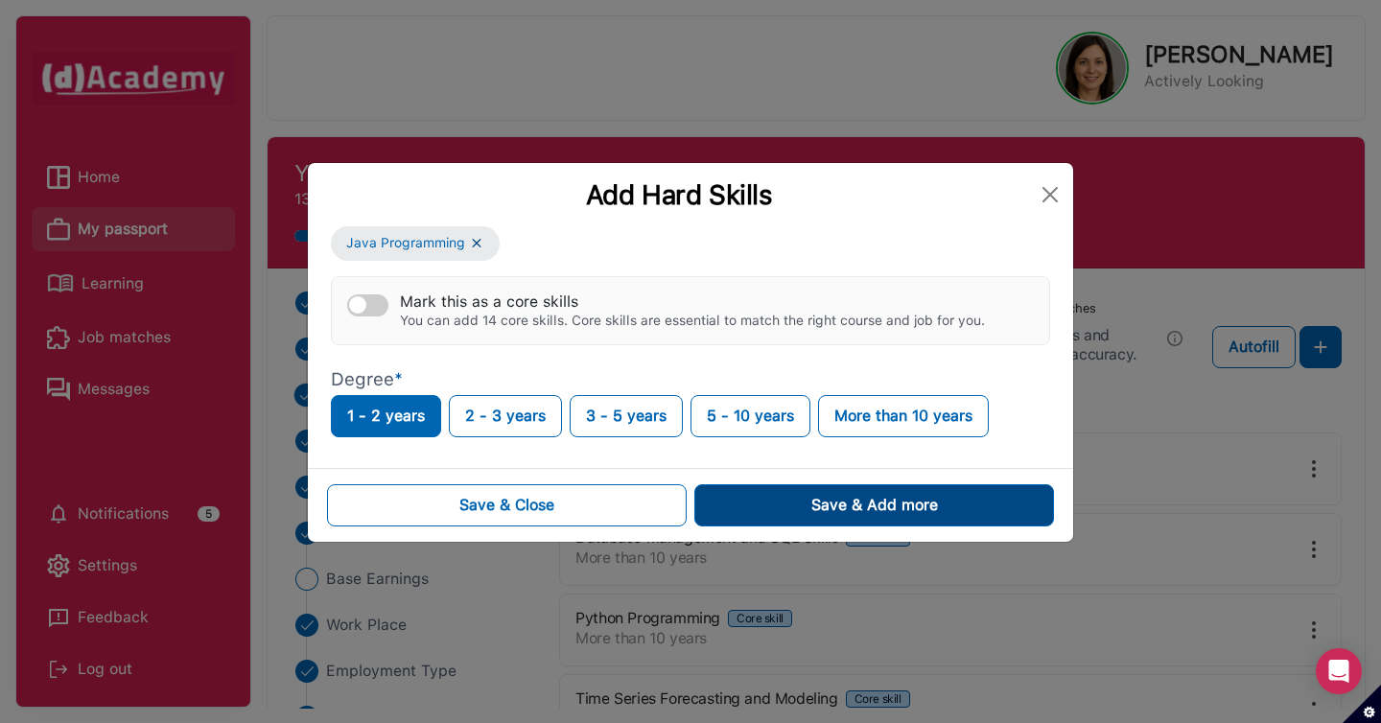
click at [743, 509] on button "Save & Add more" at bounding box center [874, 505] width 360 height 42
